Goal: Navigation & Orientation: Find specific page/section

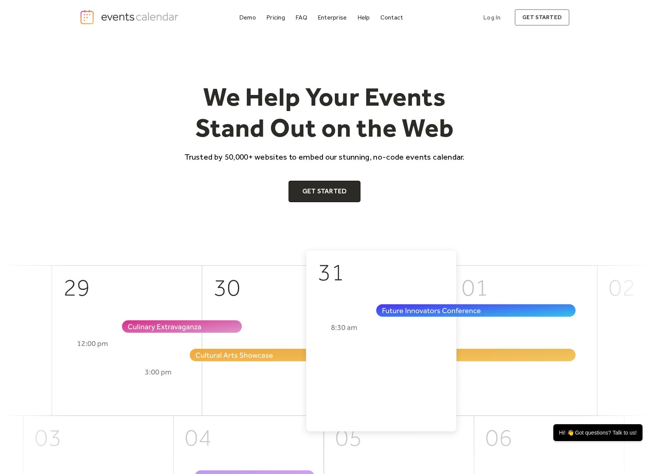
drag, startPoint x: 376, startPoint y: 313, endPoint x: 397, endPoint y: 293, distance: 29.2
click at [376, 313] on img at bounding box center [324, 405] width 649 height 321
click at [251, 17] on div "Demo" at bounding box center [247, 17] width 17 height 4
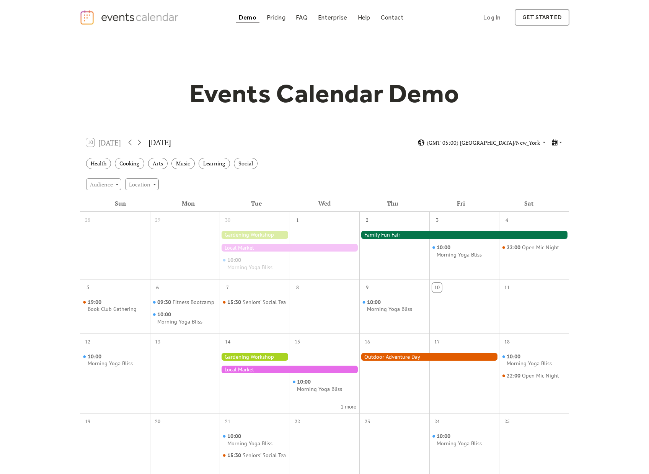
click at [395, 234] on div at bounding box center [464, 235] width 210 height 8
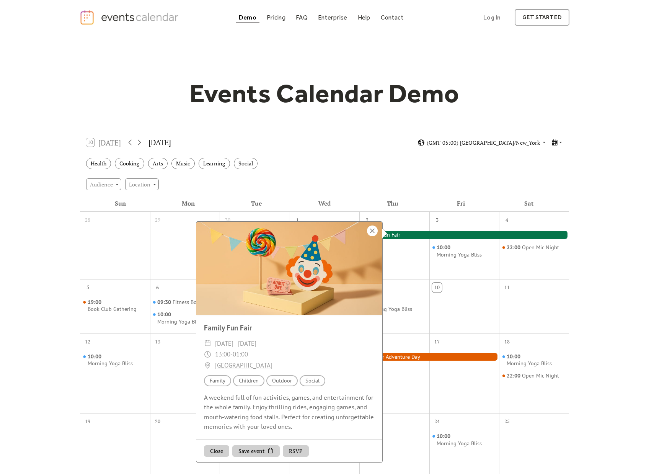
click at [372, 230] on div at bounding box center [372, 230] width 11 height 11
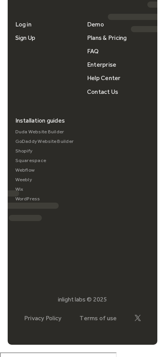
scroll to position [199, 0]
